Goal: Task Accomplishment & Management: Manage account settings

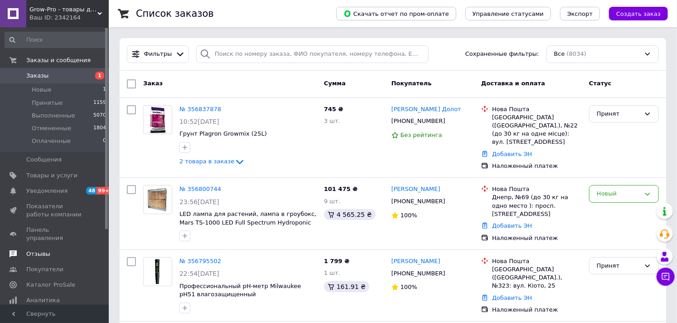
click at [34, 250] on span "Отзывы" at bounding box center [38, 254] width 24 height 8
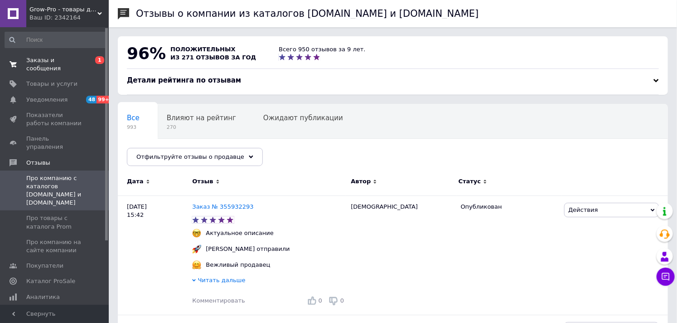
click at [55, 61] on span "Заказы и сообщения" at bounding box center [55, 64] width 58 height 16
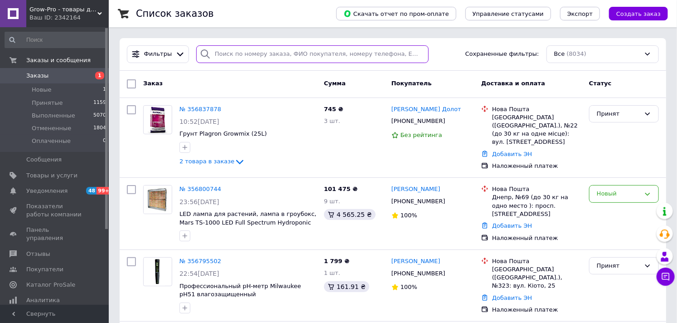
click at [233, 51] on input "search" at bounding box center [312, 54] width 233 height 18
paste input "356795502"
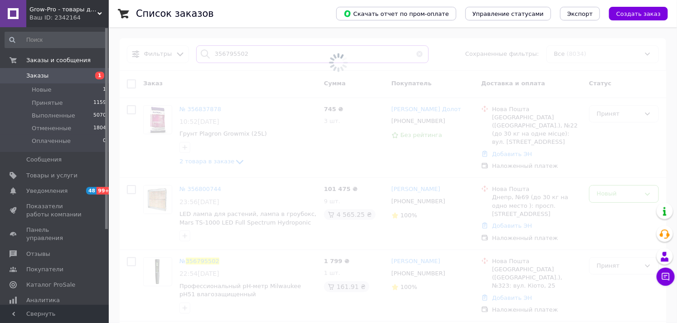
type input "356795502"
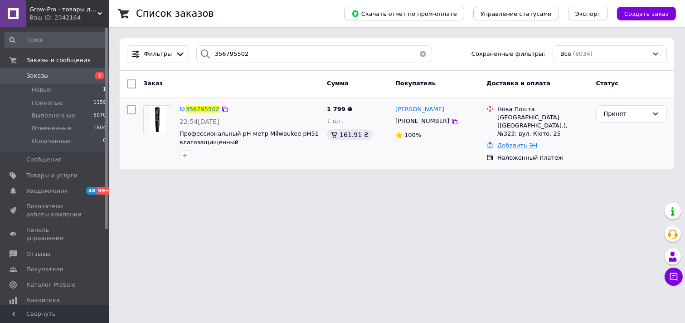
click at [522, 142] on link "Добавить ЭН" at bounding box center [517, 145] width 40 height 7
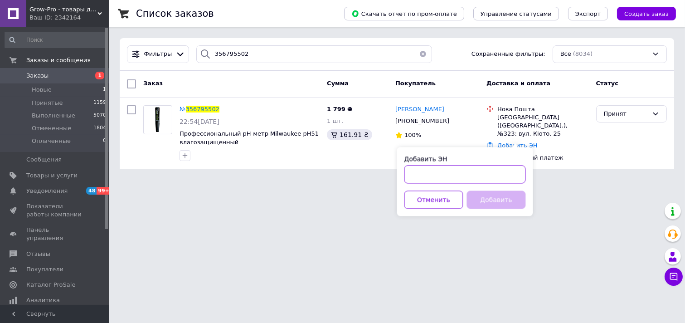
click at [418, 174] on input "Добавить ЭН" at bounding box center [465, 174] width 122 height 18
paste input "20451224864045"
type input "20451224864045"
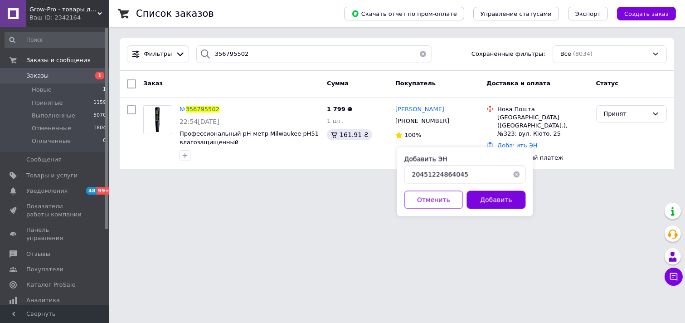
drag, startPoint x: 489, startPoint y: 196, endPoint x: 521, endPoint y: 183, distance: 35.0
click at [490, 196] on button "Добавить" at bounding box center [496, 199] width 59 height 18
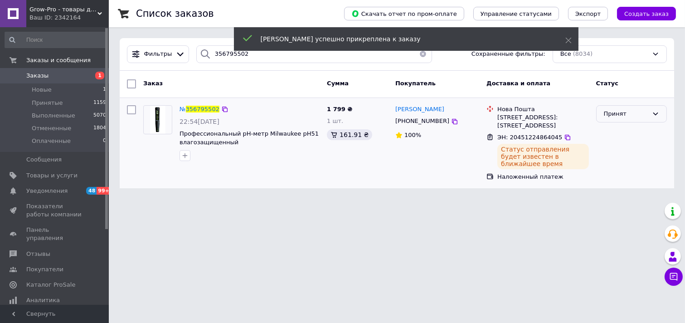
click at [633, 116] on div "Принят" at bounding box center [626, 114] width 44 height 10
click at [625, 131] on li "Выполнен" at bounding box center [632, 132] width 70 height 17
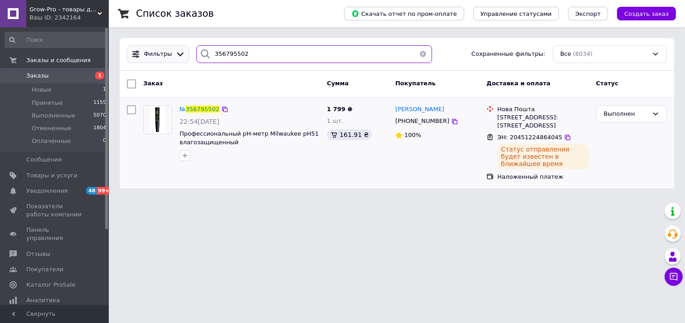
drag, startPoint x: 251, startPoint y: 52, endPoint x: 140, endPoint y: 59, distance: 111.3
click at [140, 59] on div "Фильтры 356795502 Сохраненные фильтры: Все (8034)" at bounding box center [396, 54] width 547 height 18
paste input "77110"
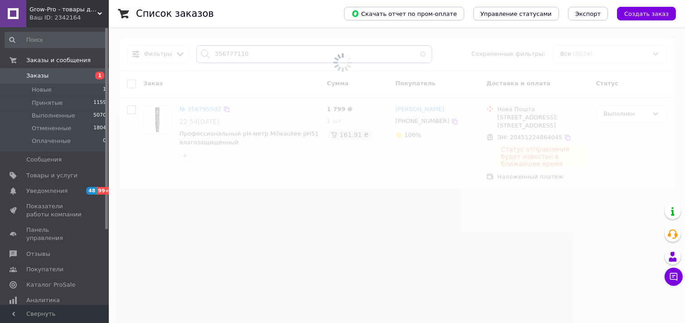
type input "356777110"
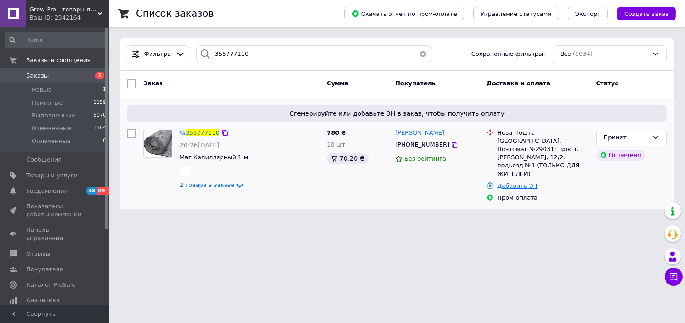
click at [519, 182] on link "Добавить ЭН" at bounding box center [517, 185] width 40 height 7
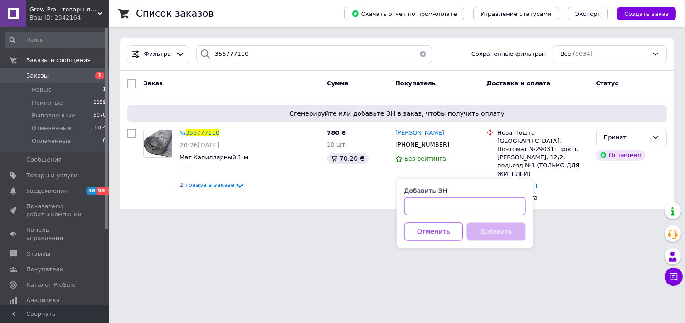
click at [414, 206] on input "Добавить ЭН" at bounding box center [465, 206] width 122 height 18
paste input "20451224878247"
type input "20451224878247"
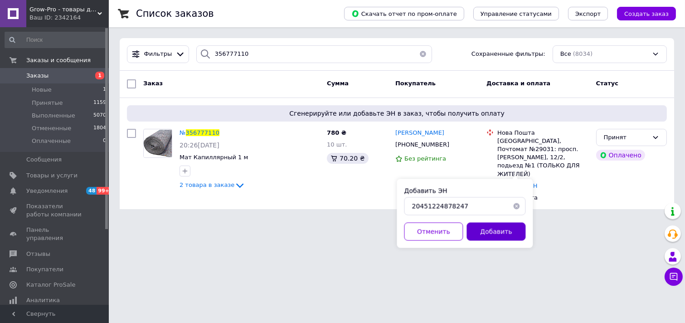
click at [495, 232] on button "Добавить" at bounding box center [496, 231] width 59 height 18
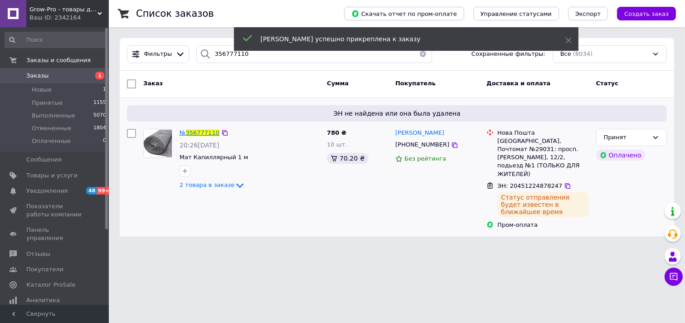
click at [202, 132] on span "356777110" at bounding box center [203, 132] width 34 height 7
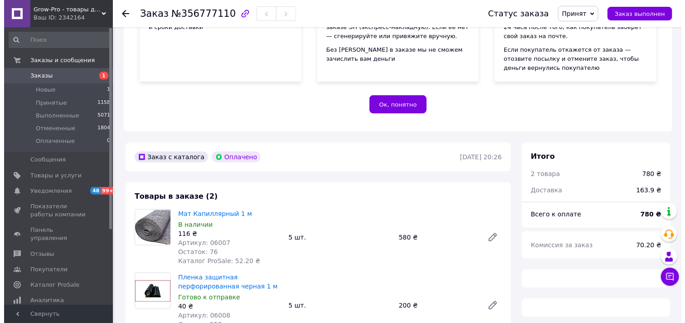
scroll to position [302, 0]
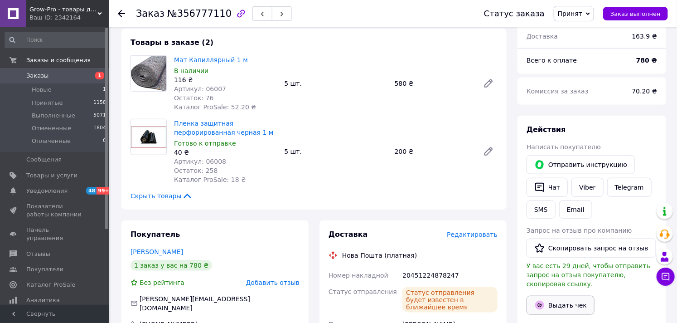
click at [575, 297] on button "Выдать чек" at bounding box center [561, 305] width 68 height 19
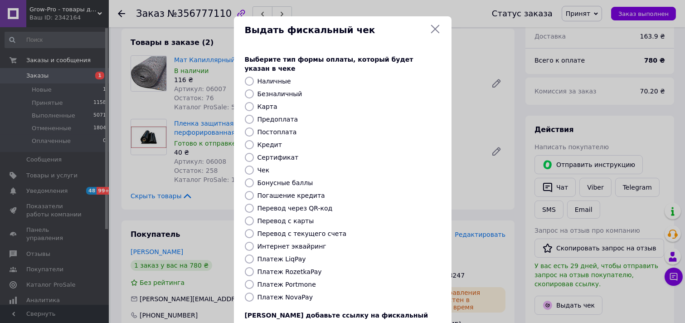
click at [246, 89] on input "Безналичный" at bounding box center [249, 93] width 9 height 9
radio input "true"
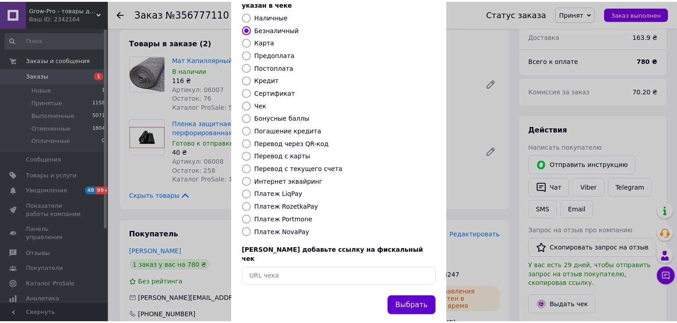
scroll to position [67, 0]
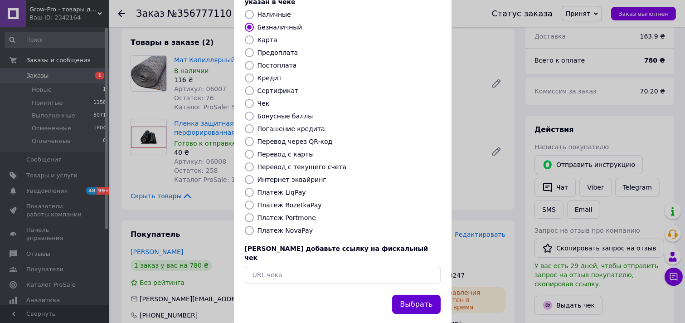
click at [414, 295] on button "Выбрать" at bounding box center [416, 304] width 48 height 19
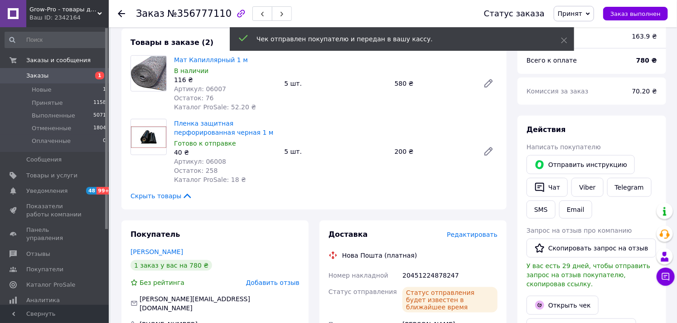
click at [582, 6] on span "Принят" at bounding box center [574, 13] width 40 height 15
click at [586, 32] on li "Выполнен" at bounding box center [578, 32] width 48 height 14
click at [121, 11] on icon at bounding box center [121, 13] width 7 height 7
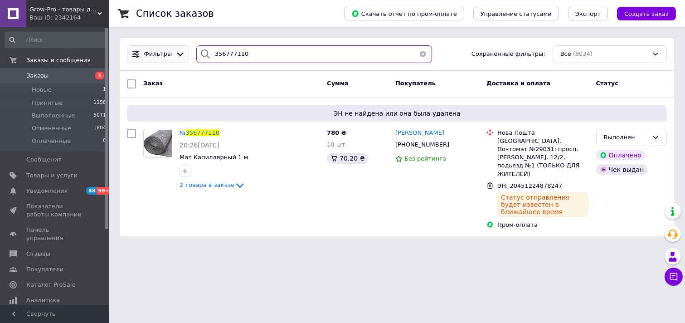
drag, startPoint x: 263, startPoint y: 52, endPoint x: 181, endPoint y: 54, distance: 81.7
click at [181, 54] on div "Фильтры 356777110 Сохраненные фильтры: Все (8034)" at bounding box center [396, 54] width 547 height 18
paste input "837878"
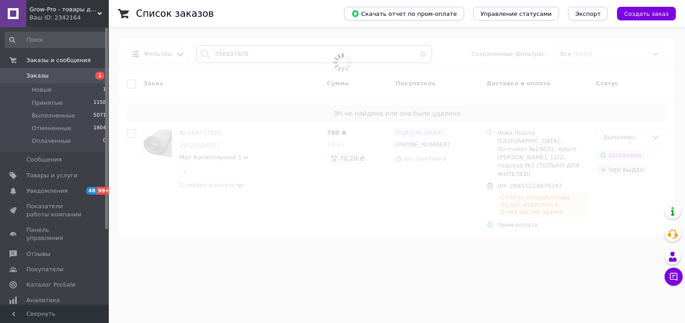
type input "356837878"
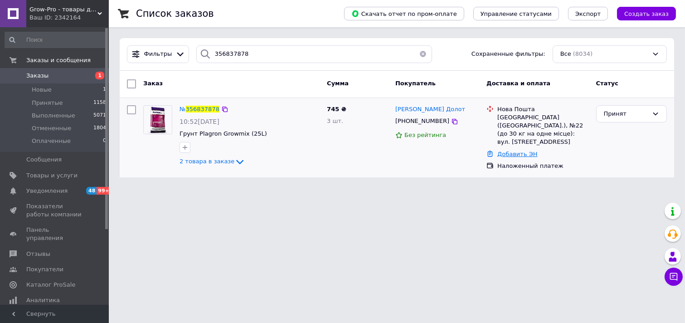
click at [510, 151] on link "Добавить ЭН" at bounding box center [517, 154] width 40 height 7
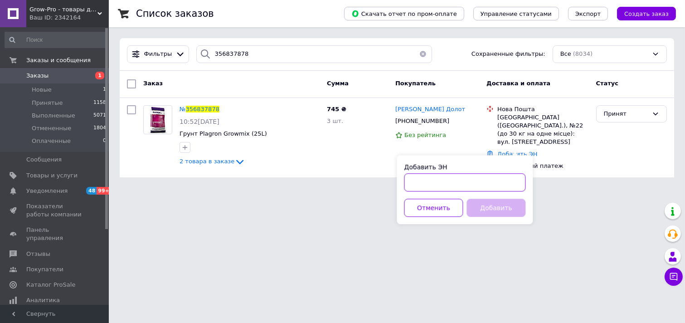
click at [428, 183] on input "Добавить ЭН" at bounding box center [465, 182] width 122 height 18
paste input "20451224979726"
type input "20451224979726"
click at [481, 203] on button "Добавить" at bounding box center [496, 208] width 59 height 18
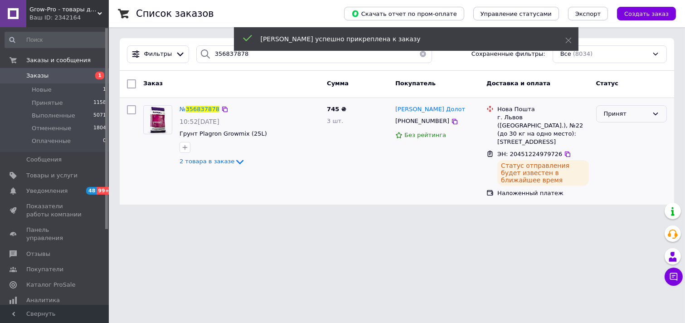
click at [628, 114] on div "Принят" at bounding box center [626, 114] width 44 height 10
click at [611, 131] on li "Выполнен" at bounding box center [632, 132] width 70 height 17
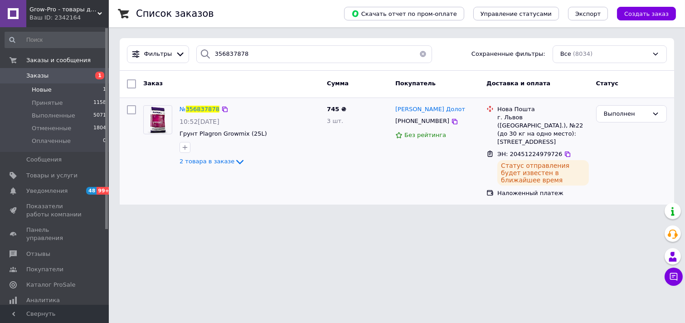
click at [33, 89] on span "Новые" at bounding box center [42, 90] width 20 height 8
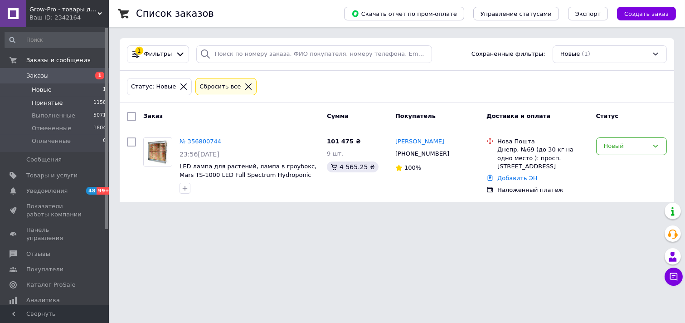
click at [41, 103] on span "Принятые" at bounding box center [47, 103] width 31 height 8
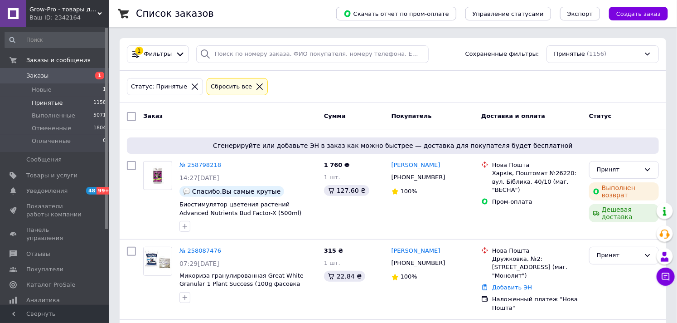
click at [39, 78] on span "Заказы" at bounding box center [37, 76] width 22 height 8
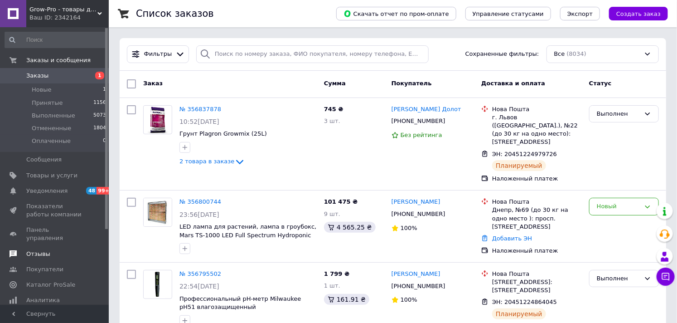
drag, startPoint x: 168, startPoint y: 0, endPoint x: 37, endPoint y: 246, distance: 278.5
click at [37, 250] on span "Отзывы" at bounding box center [38, 254] width 24 height 8
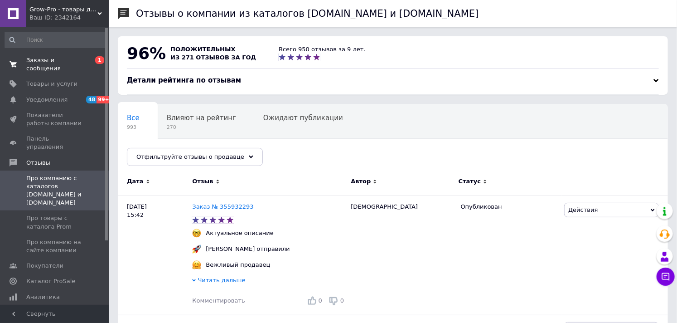
click at [51, 60] on span "Заказы и сообщения" at bounding box center [55, 64] width 58 height 16
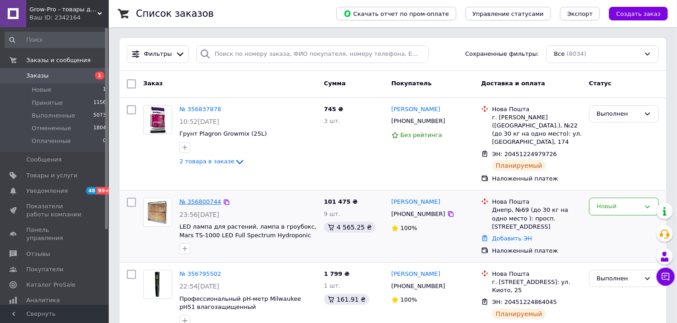
click at [197, 198] on link "№ 356800744" at bounding box center [201, 201] width 42 height 7
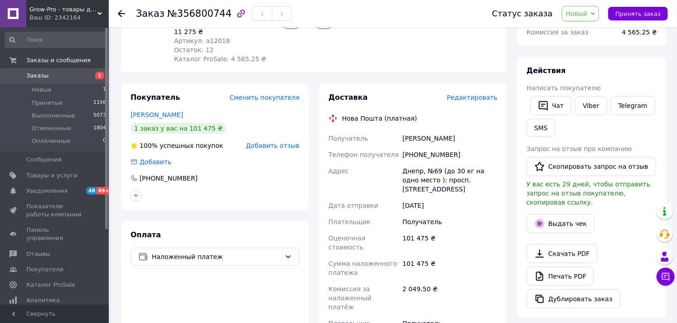
scroll to position [151, 0]
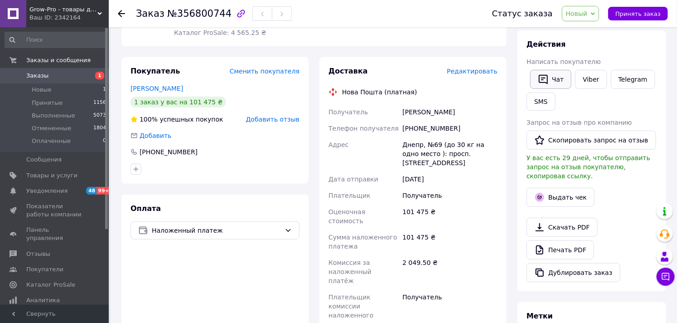
click at [554, 76] on button "Чат" at bounding box center [550, 79] width 41 height 19
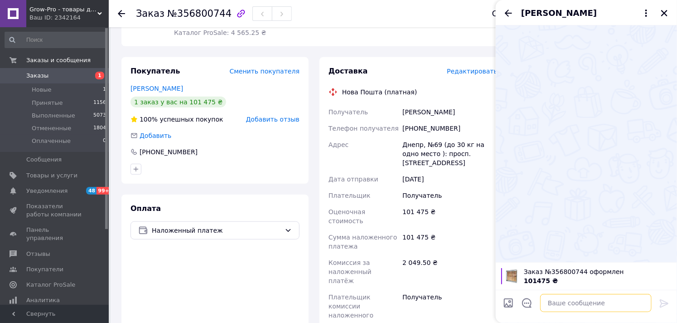
click at [559, 302] on textarea at bounding box center [596, 303] width 112 height 18
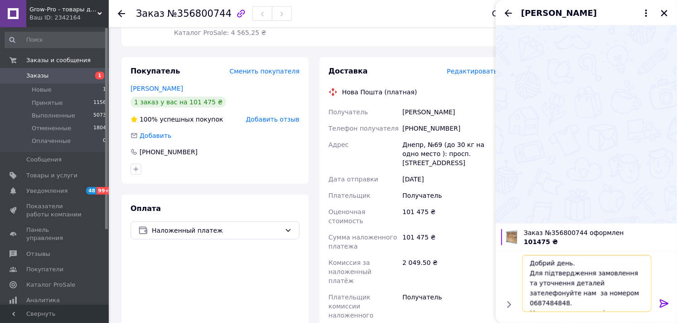
scroll to position [7, 0]
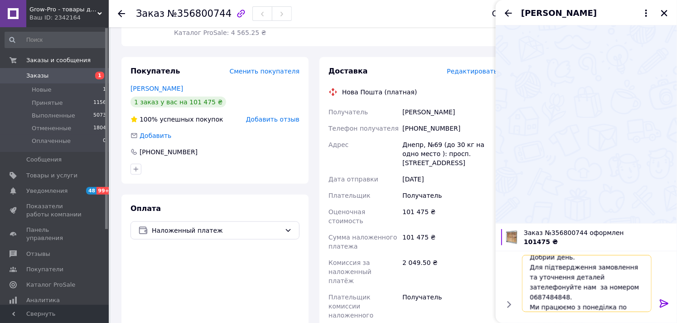
click at [587, 278] on textarea "Добрий день. Для підтвердження замовлення та уточнення деталей зателефонуйте на…" at bounding box center [587, 283] width 130 height 57
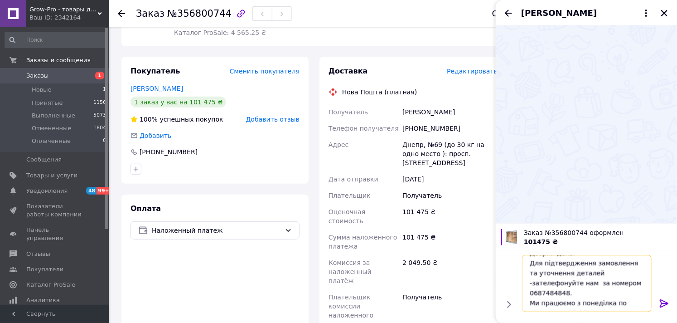
type textarea "Добрий день. Для підтвердження замовлення та уточнення деталей -зателефонуйте н…"
click at [660, 300] on icon at bounding box center [664, 303] width 11 height 11
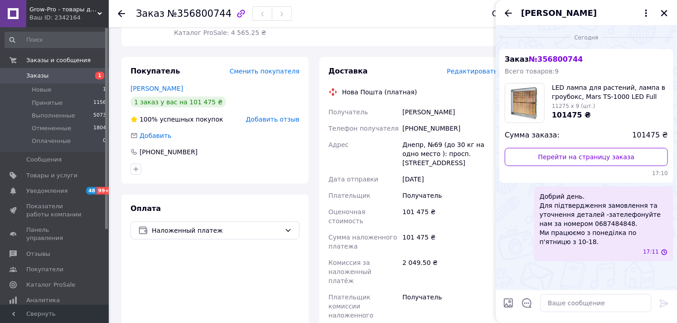
scroll to position [0, 0]
click at [662, 11] on icon "Закрыть" at bounding box center [664, 13] width 6 height 6
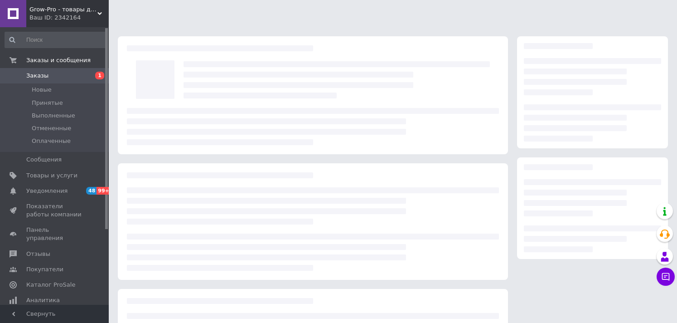
scroll to position [92, 0]
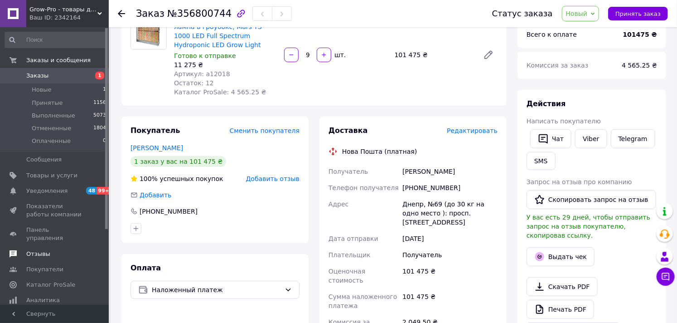
click at [29, 250] on span "Отзывы" at bounding box center [38, 254] width 24 height 8
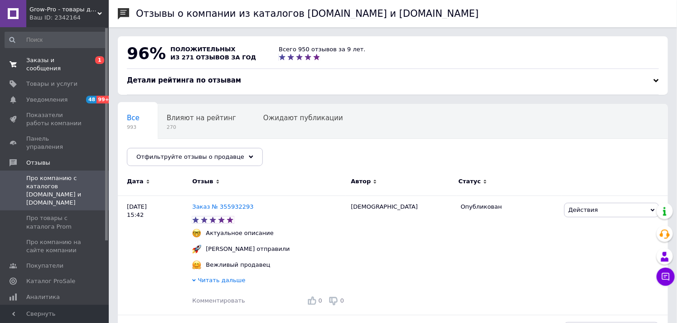
click at [73, 61] on span "Заказы и сообщения" at bounding box center [55, 64] width 58 height 16
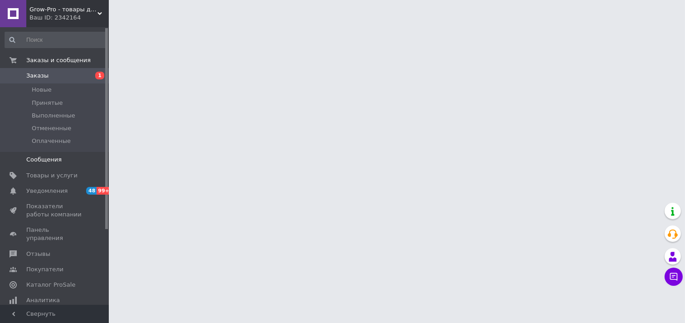
click at [61, 152] on link "Сообщения 0" at bounding box center [56, 159] width 112 height 15
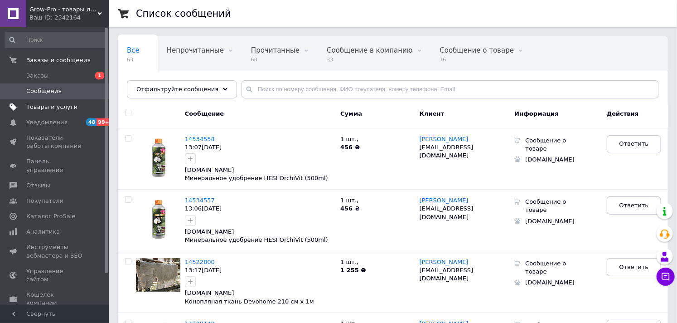
click at [52, 103] on span "Товары и услуги" at bounding box center [51, 107] width 51 height 8
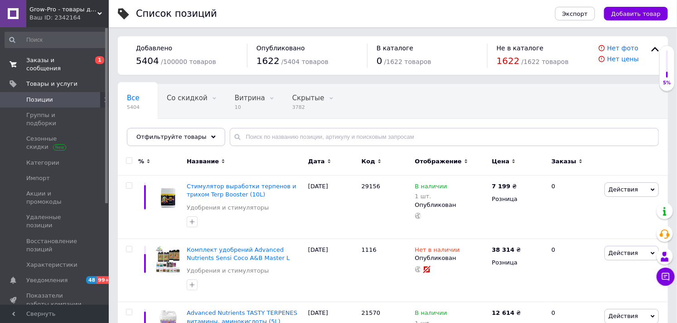
click at [51, 56] on span "Заказы и сообщения" at bounding box center [55, 64] width 58 height 16
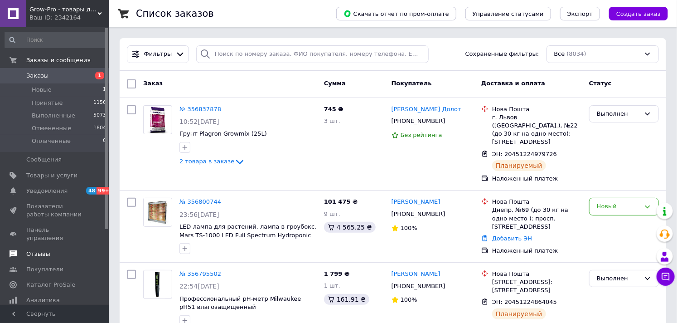
click at [38, 250] on span "Отзывы" at bounding box center [38, 254] width 24 height 8
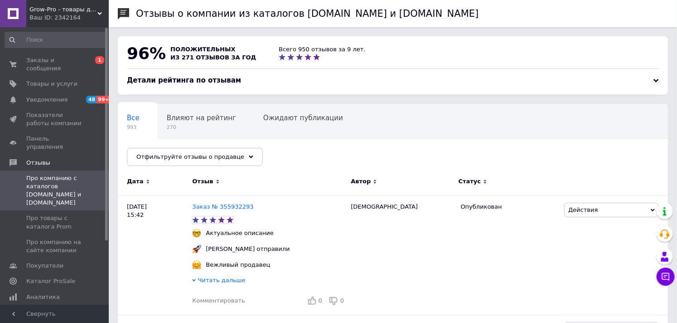
drag, startPoint x: 61, startPoint y: 61, endPoint x: 98, endPoint y: 20, distance: 54.9
click at [62, 60] on span "Заказы и сообщения" at bounding box center [55, 64] width 58 height 16
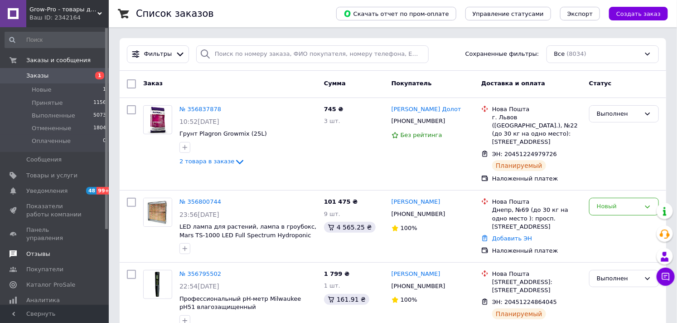
click at [41, 250] on span "Отзывы" at bounding box center [38, 254] width 24 height 8
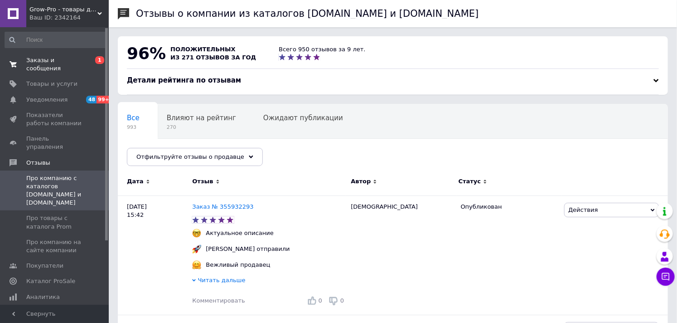
click at [66, 62] on span "Заказы и сообщения" at bounding box center [55, 64] width 58 height 16
